Goal: Navigation & Orientation: Understand site structure

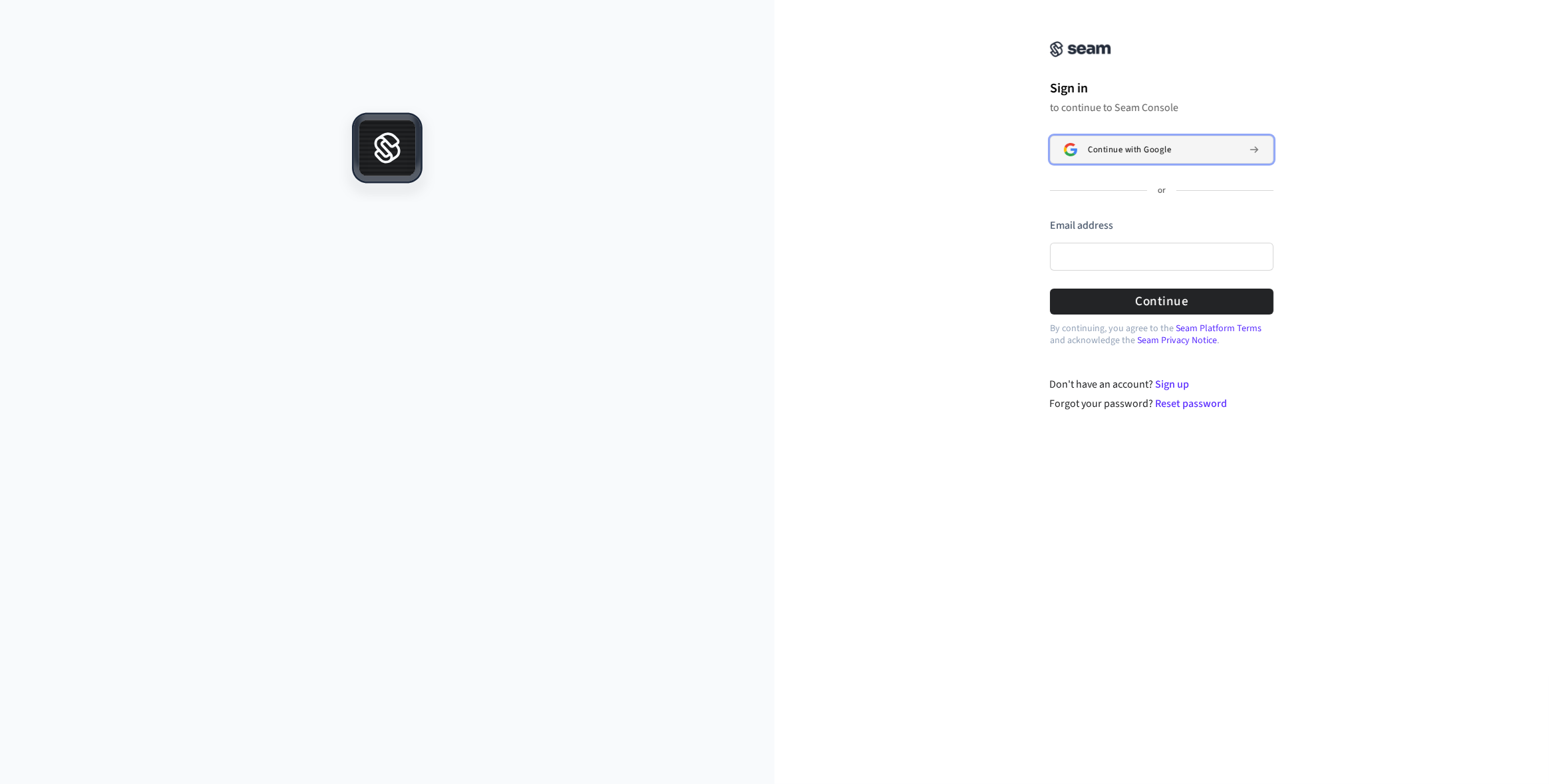
click at [1128, 148] on span "Continue with Google" at bounding box center [1129, 150] width 83 height 11
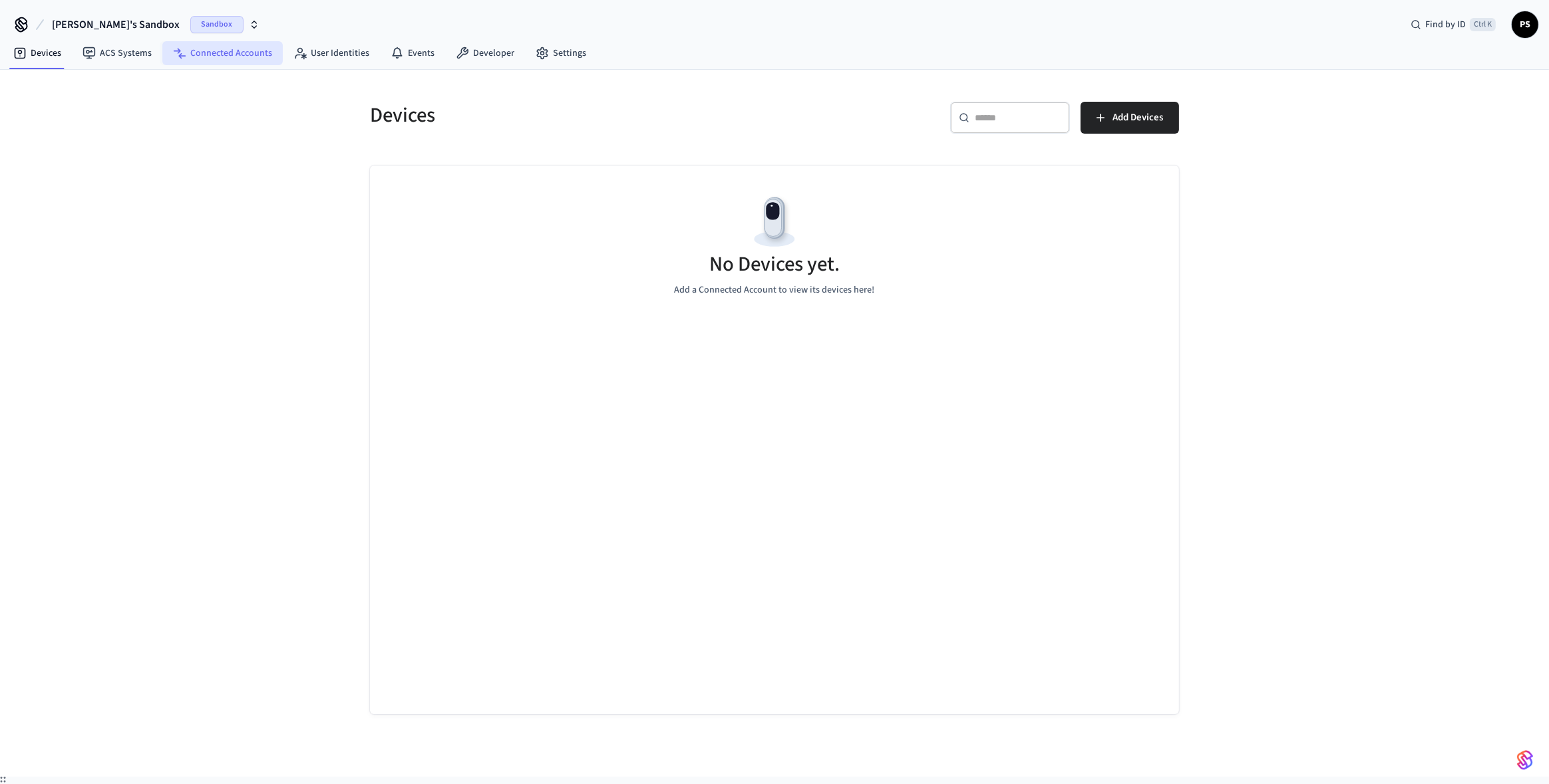
click at [248, 64] on link "Connected Accounts" at bounding box center [222, 53] width 120 height 24
click at [100, 58] on link "ACS Systems" at bounding box center [116, 53] width 91 height 24
click at [405, 56] on link "Events" at bounding box center [412, 53] width 65 height 24
